Goal: Find specific page/section: Find specific page/section

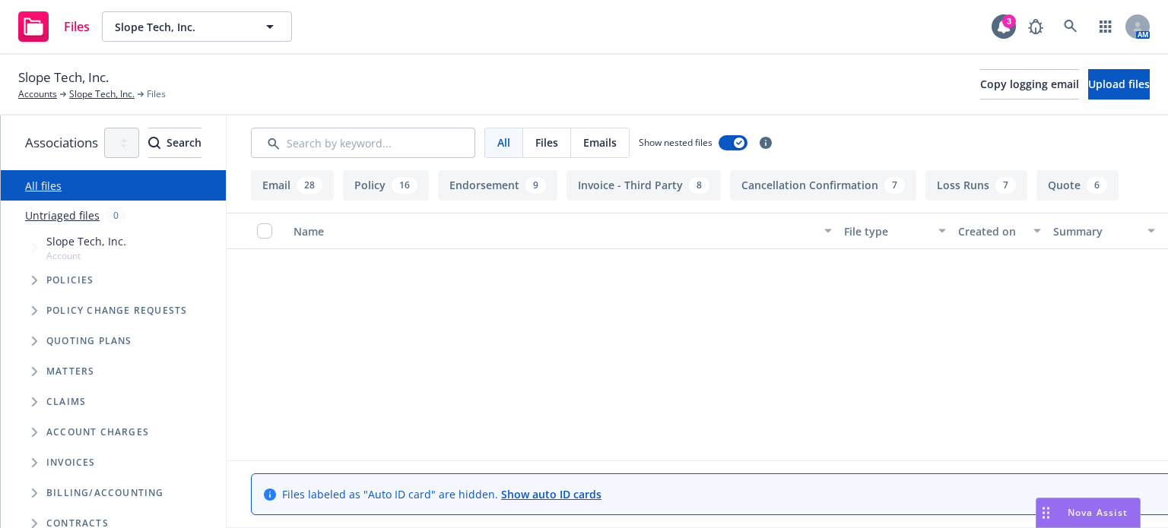
scroll to position [7026, 0]
